Goal: Task Accomplishment & Management: Use online tool/utility

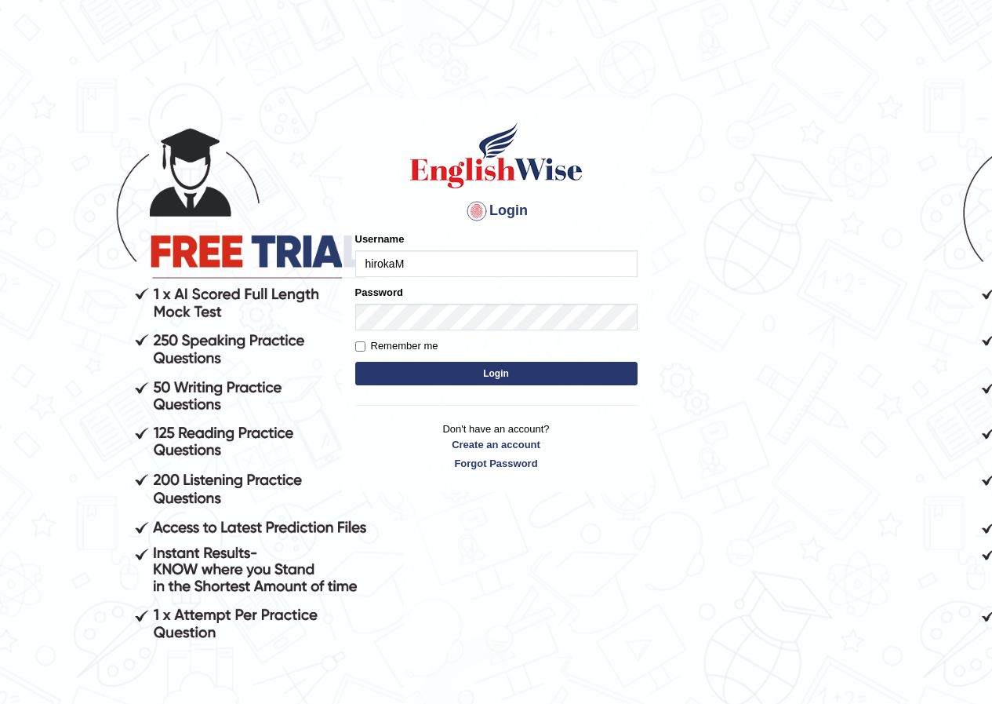
type input "hirokaM"
click at [492, 368] on button "Login" at bounding box center [496, 374] width 282 height 24
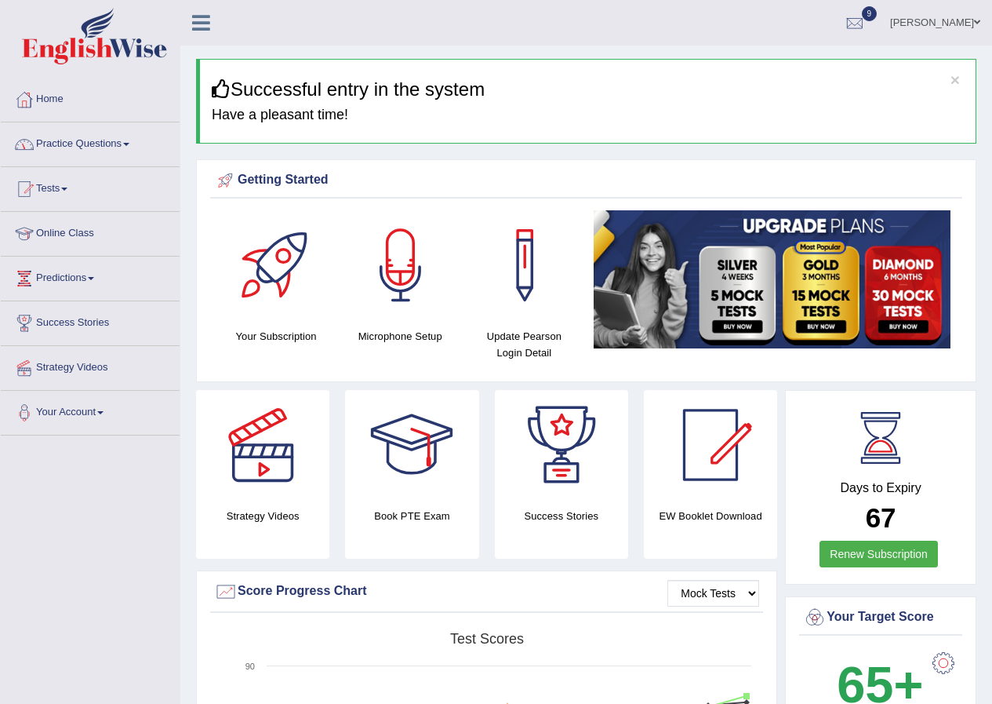
click at [78, 144] on link "Practice Questions" at bounding box center [90, 141] width 179 height 39
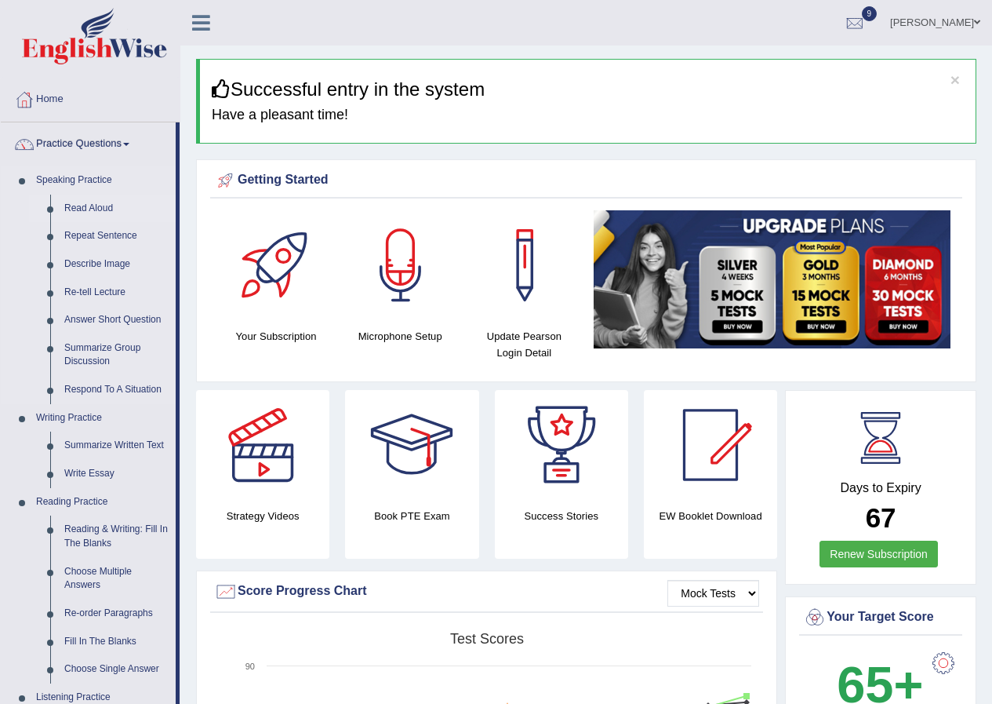
click at [87, 205] on link "Read Aloud" at bounding box center [116, 209] width 118 height 28
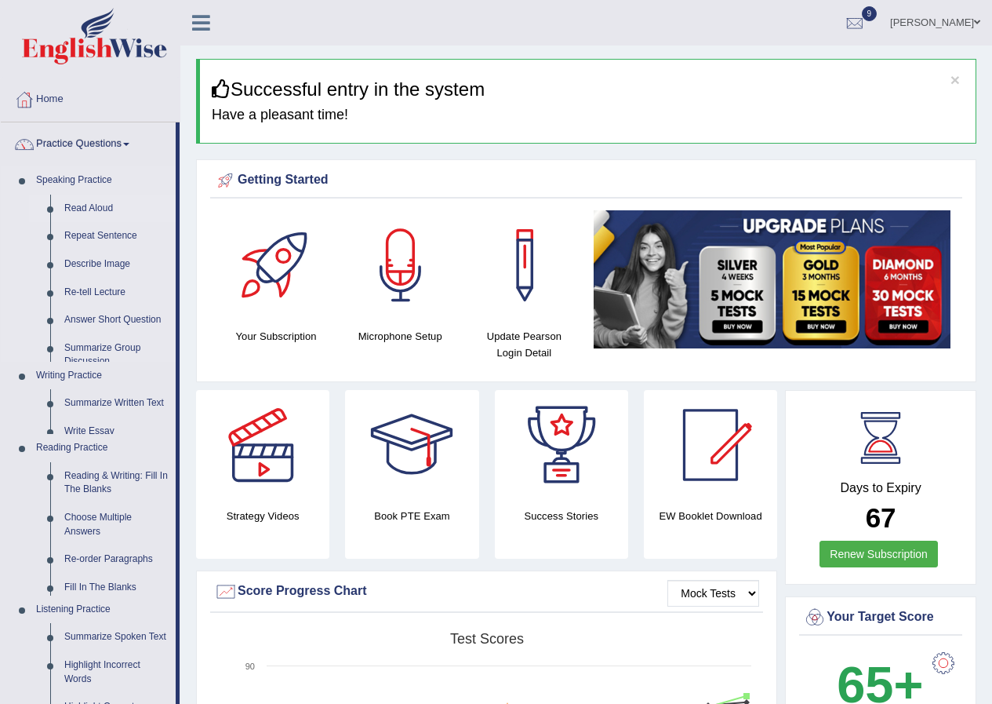
click at [87, 205] on link "Read Aloud" at bounding box center [116, 209] width 118 height 28
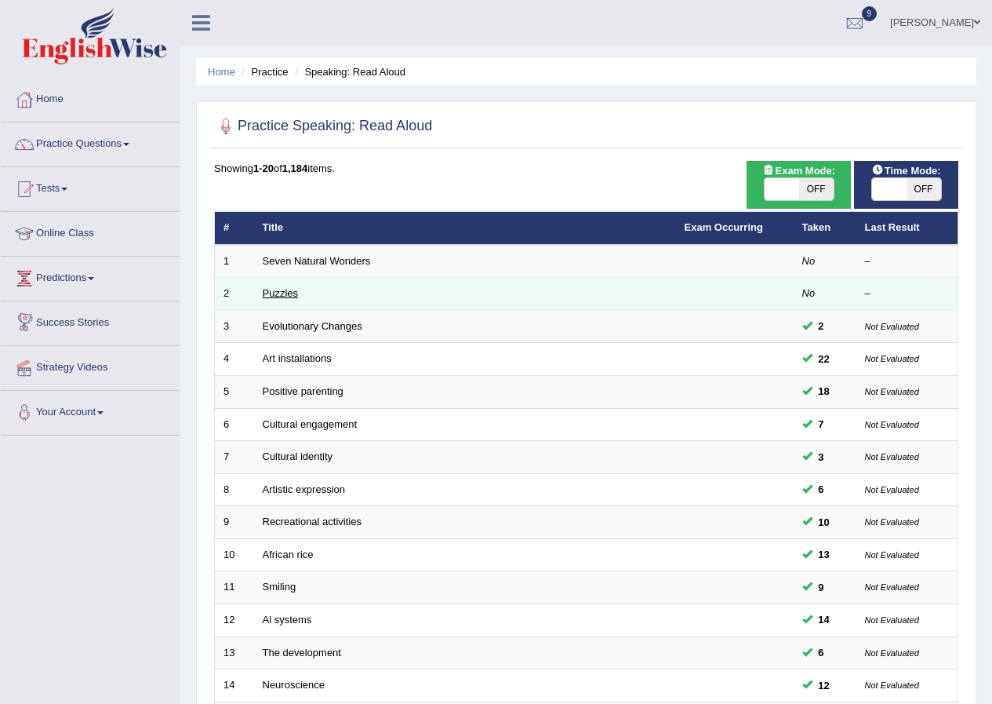
click at [296, 297] on link "Puzzles" at bounding box center [281, 293] width 36 height 12
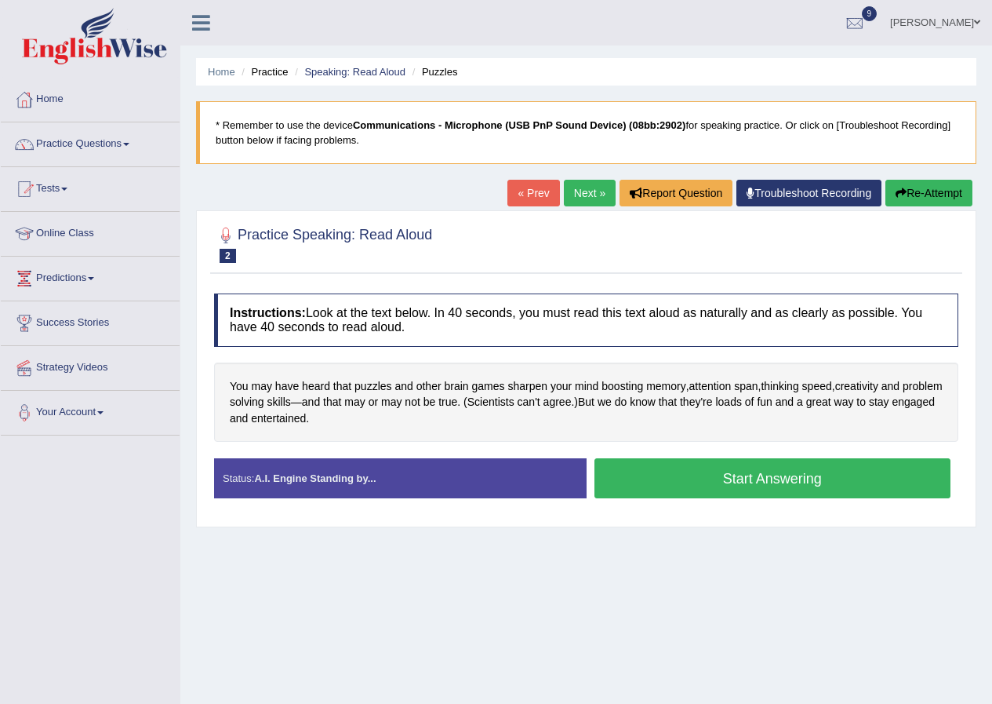
click at [701, 486] on button "Start Answering" at bounding box center [773, 478] width 357 height 40
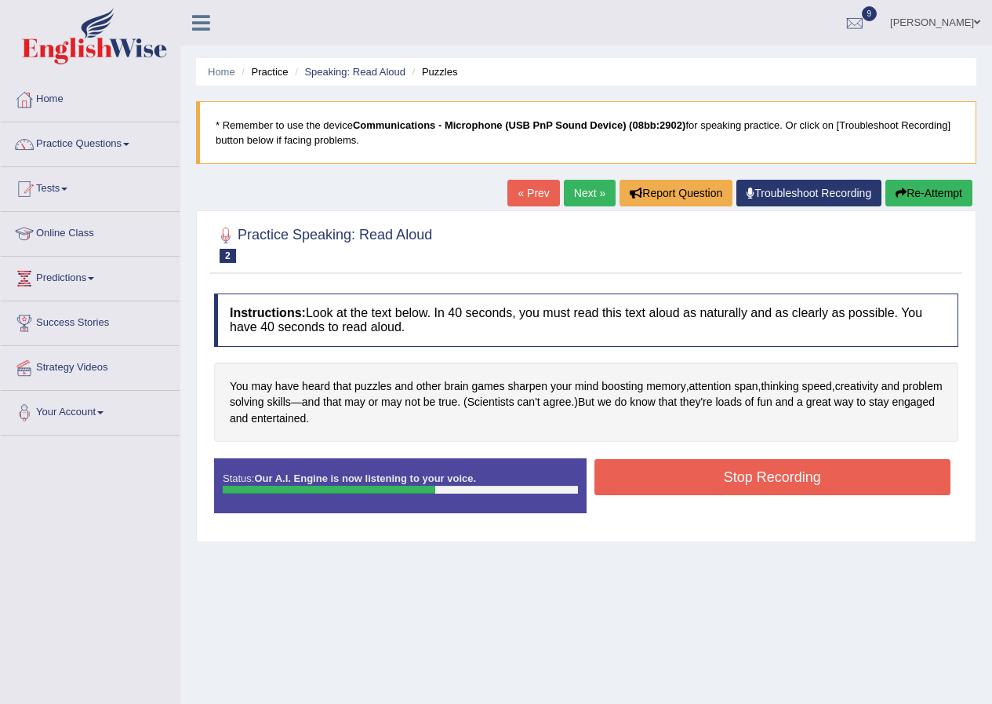
click at [722, 484] on button "Stop Recording" at bounding box center [773, 477] width 357 height 36
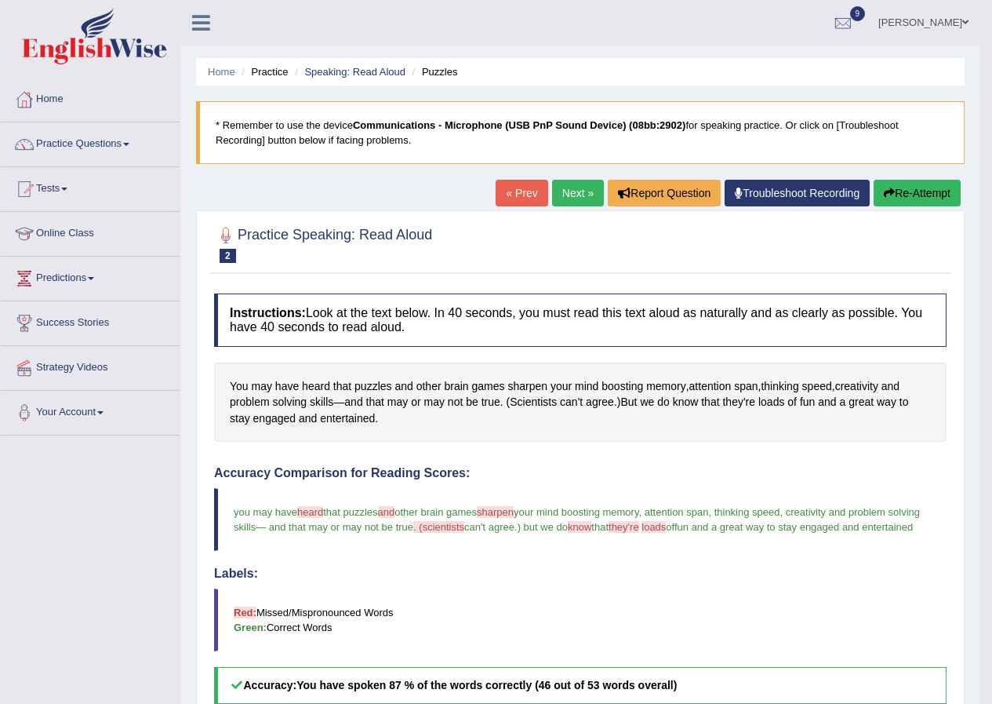
scroll to position [157, 0]
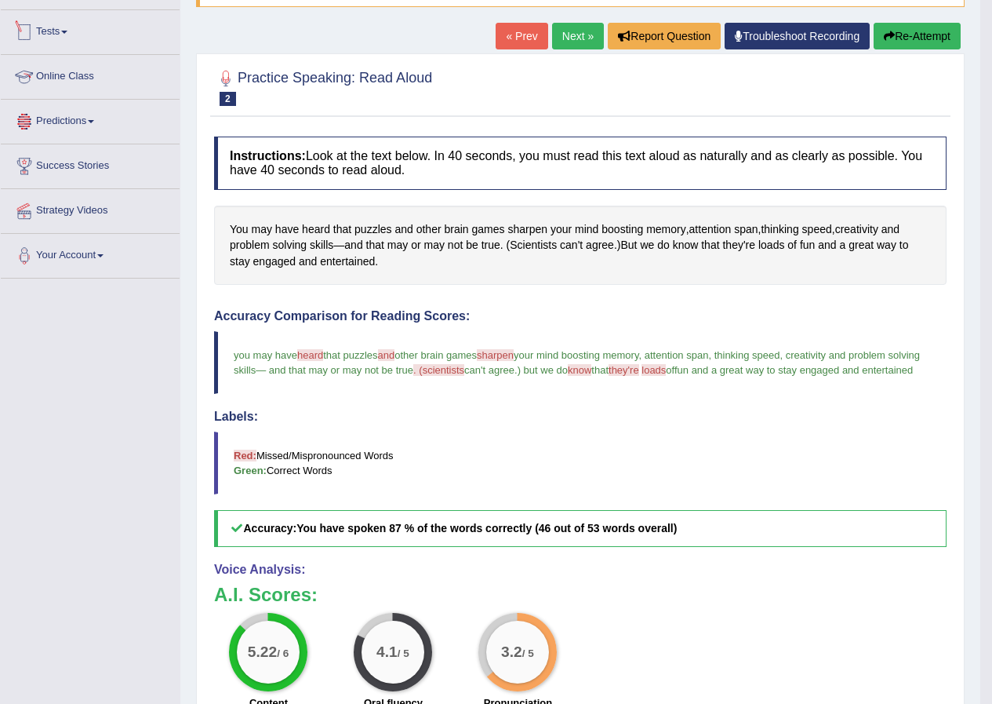
click at [63, 32] on link "Tests" at bounding box center [90, 29] width 179 height 39
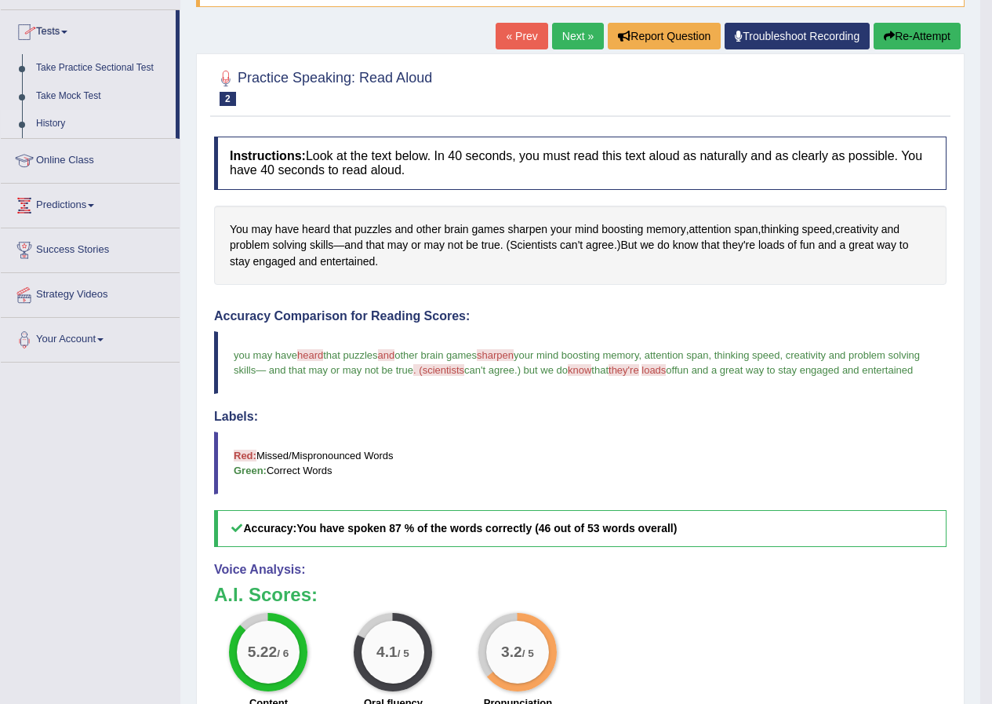
click at [57, 121] on link "History" at bounding box center [102, 124] width 147 height 28
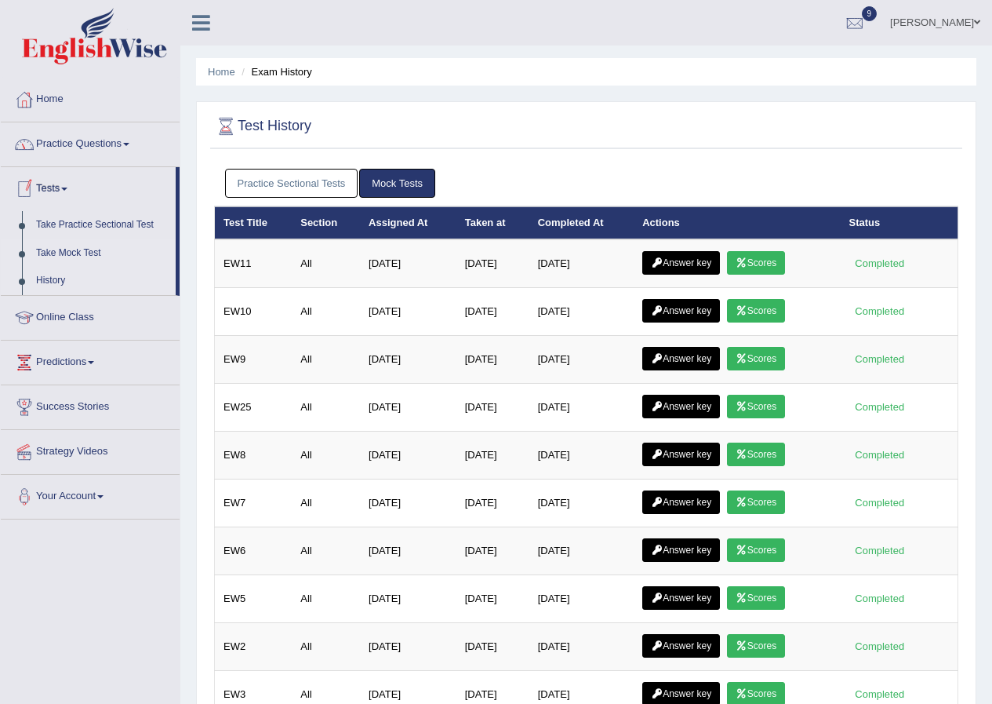
click at [70, 246] on link "Take Mock Test" at bounding box center [102, 253] width 147 height 28
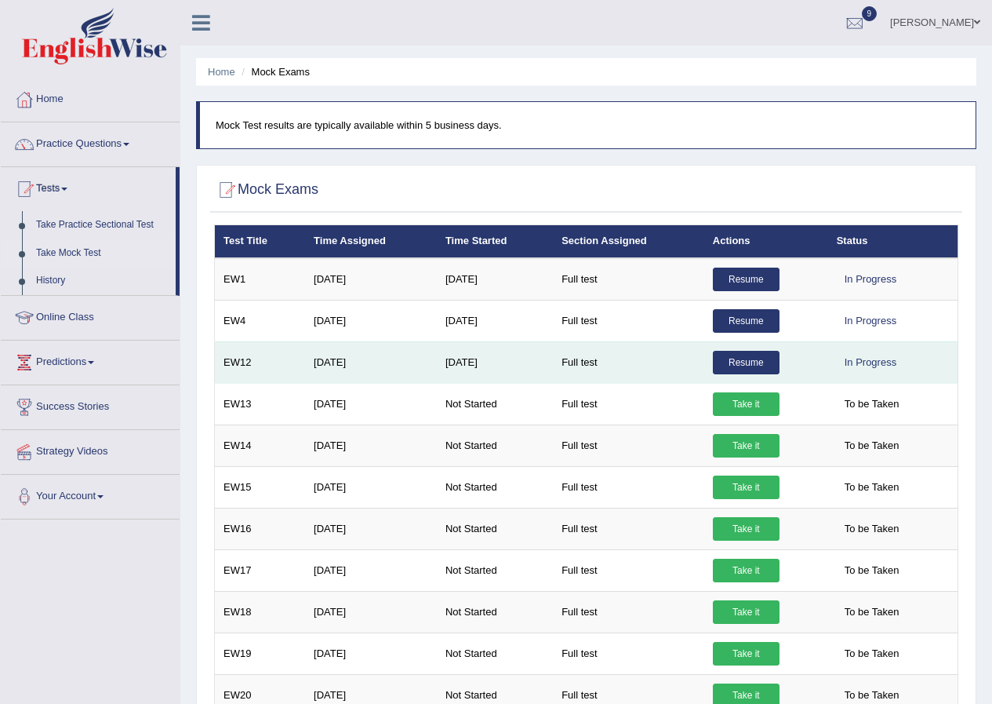
click at [762, 366] on link "Resume" at bounding box center [746, 363] width 67 height 24
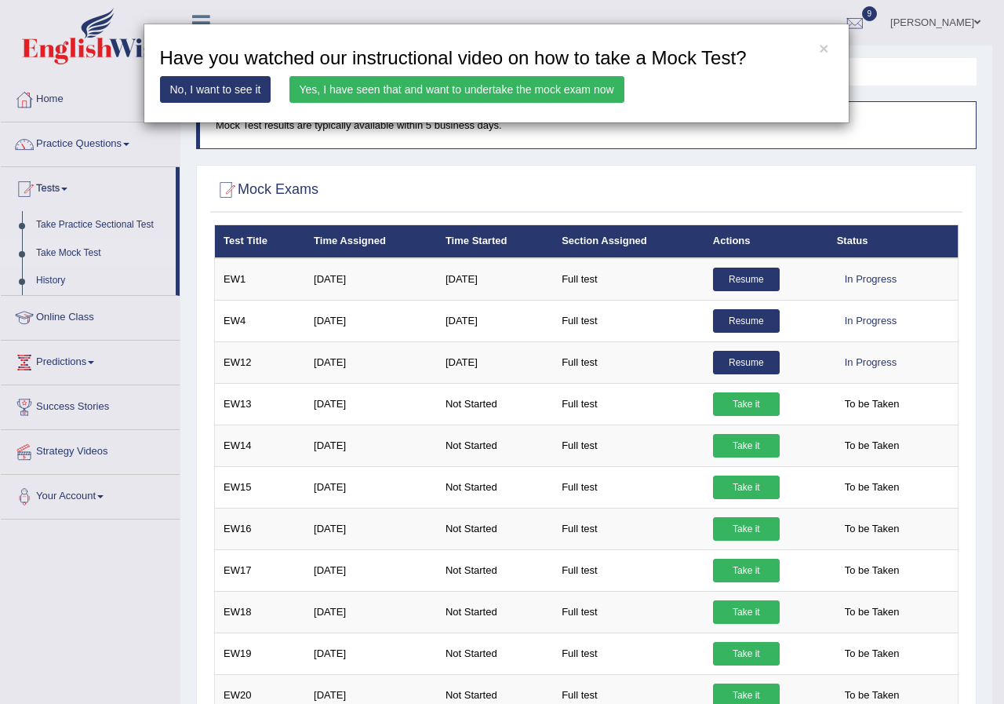
click at [446, 82] on link "Yes, I have seen that and want to undertake the mock exam now" at bounding box center [456, 89] width 335 height 27
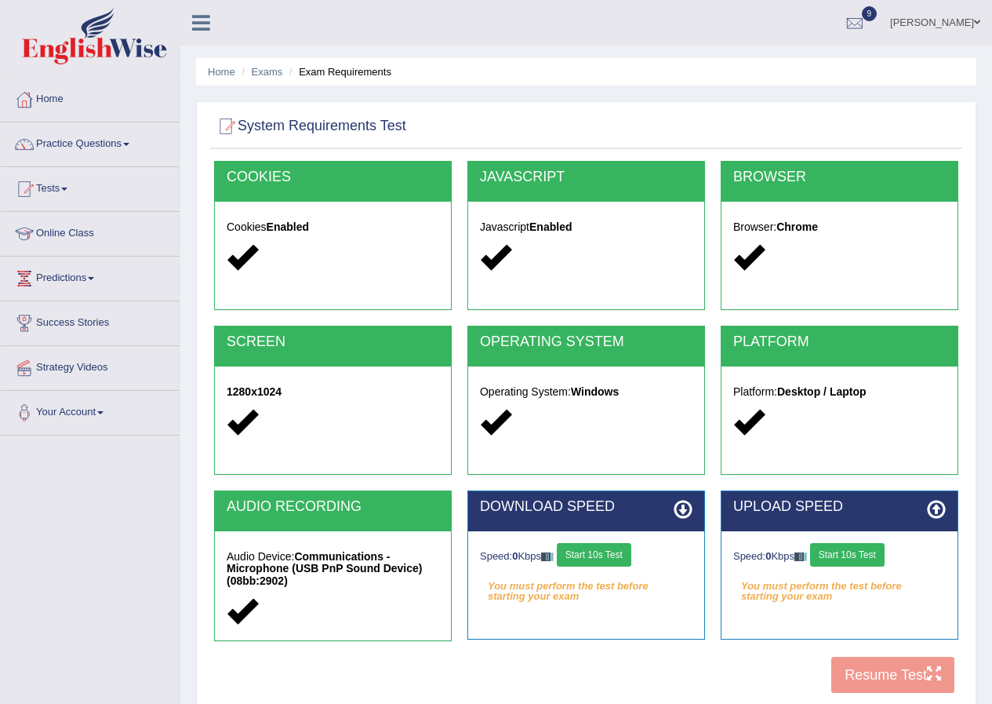
click at [613, 556] on button "Start 10s Test" at bounding box center [594, 555] width 75 height 24
click at [875, 559] on button "Start 10s Test" at bounding box center [847, 555] width 75 height 24
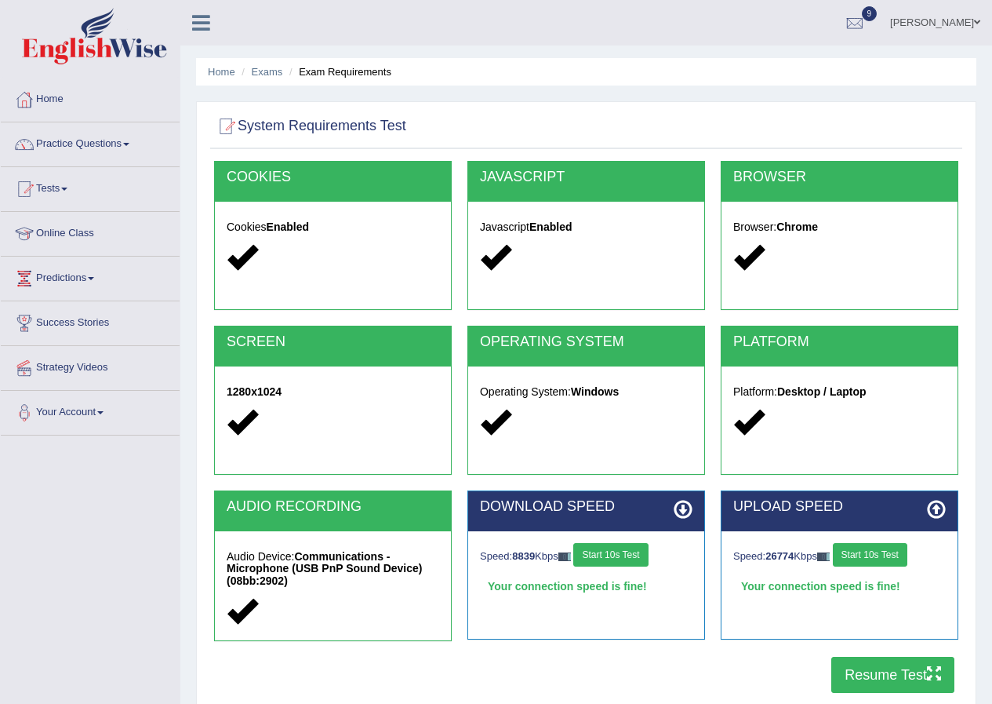
click at [900, 675] on button "Resume Test" at bounding box center [893, 675] width 123 height 36
